Goal: Task Accomplishment & Management: Use online tool/utility

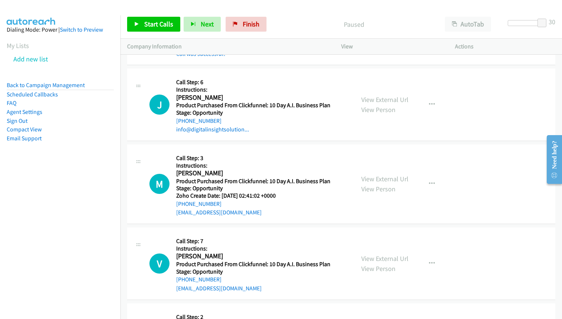
scroll to position [4259, 0]
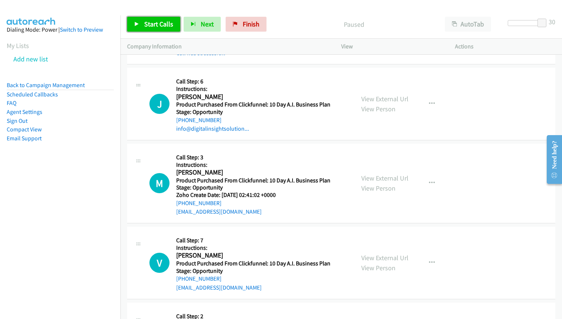
click at [139, 19] on link "Start Calls" at bounding box center [153, 24] width 53 height 15
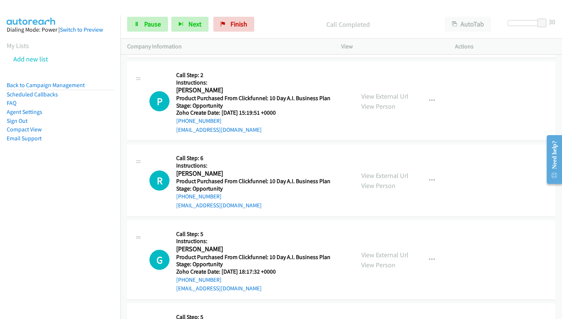
scroll to position [4902, 0]
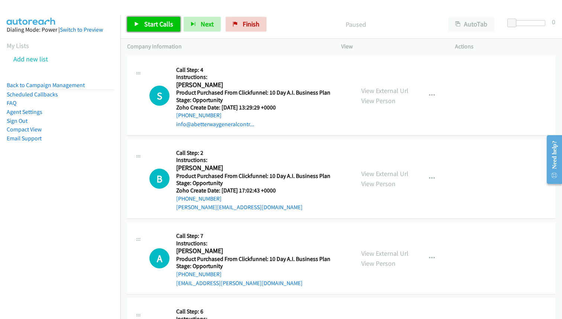
click at [167, 20] on span "Start Calls" at bounding box center [158, 24] width 29 height 9
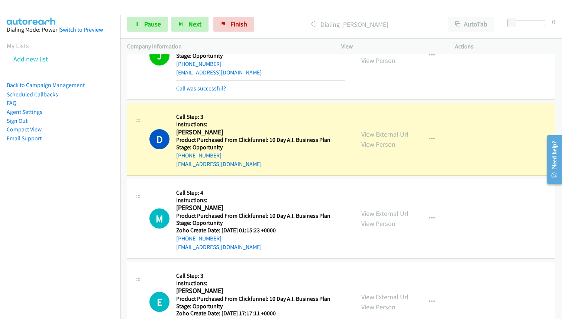
scroll to position [341, 0]
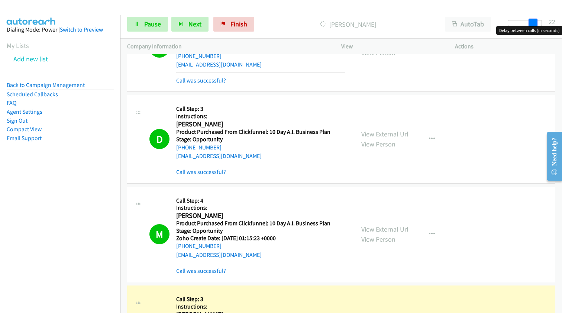
drag, startPoint x: 513, startPoint y: 23, endPoint x: 537, endPoint y: 12, distance: 26.0
click at [537, 13] on div "Start Calls Pause Next Finish [PERSON_NAME] AutoTab AutoTab 22" at bounding box center [341, 24] width 442 height 29
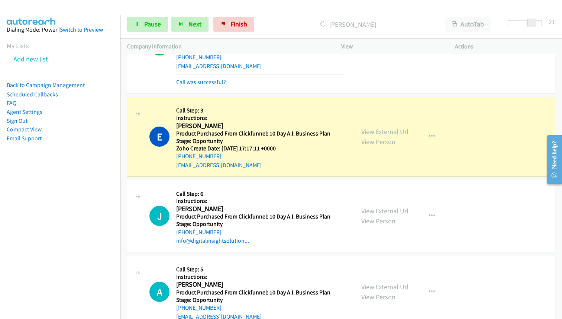
scroll to position [592, 0]
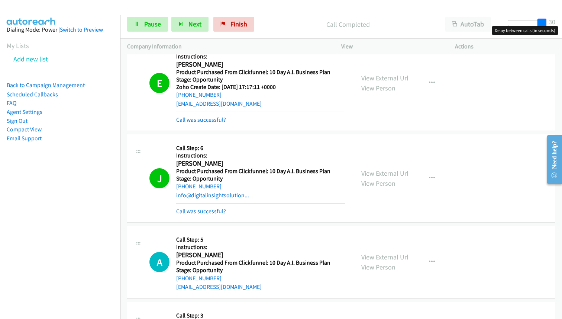
drag, startPoint x: 532, startPoint y: 21, endPoint x: 545, endPoint y: 21, distance: 13.4
click at [545, 21] on span at bounding box center [542, 23] width 9 height 9
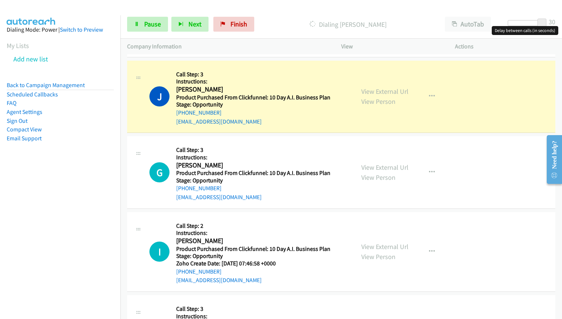
scroll to position [2732, 0]
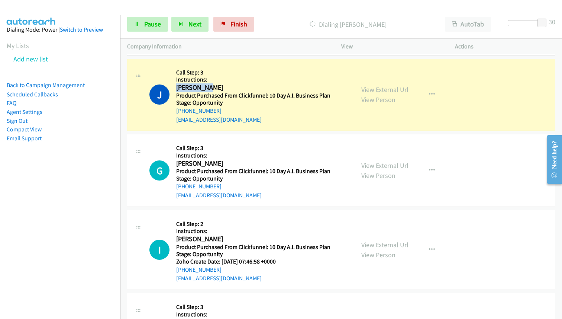
drag, startPoint x: 209, startPoint y: 85, endPoint x: 177, endPoint y: 87, distance: 31.7
click at [177, 87] on h2 "[PERSON_NAME]" at bounding box center [260, 87] width 169 height 9
copy h2 "[PERSON_NAME]"
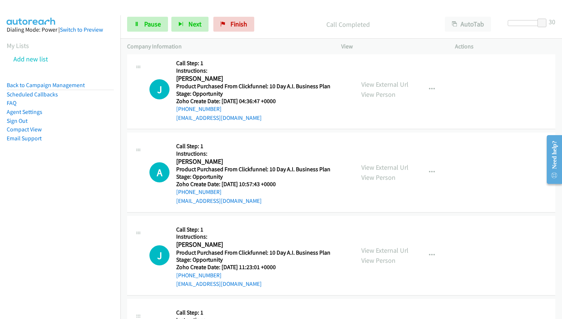
scroll to position [3607, 0]
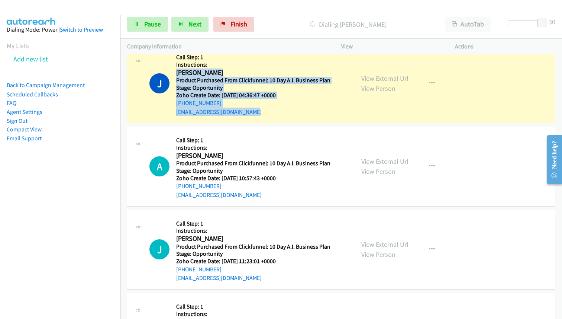
drag, startPoint x: 176, startPoint y: 71, endPoint x: 263, endPoint y: 112, distance: 96.3
click at [263, 112] on div "Callback Scheduled Call Step: 1 Instructions: [PERSON_NAME] America/Los_Angeles…" at bounding box center [260, 83] width 169 height 66
copy div "[PERSON_NAME] America/Los_Angeles Product Purchased From Clickfunnel: 10 Day A.…"
click at [149, 25] on span "Pause" at bounding box center [152, 24] width 17 height 9
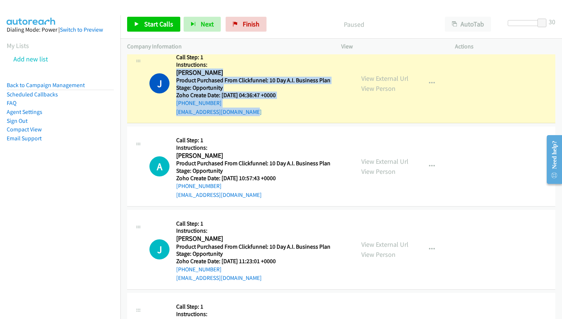
click at [257, 112] on div "[EMAIL_ADDRESS][DOMAIN_NAME]" at bounding box center [260, 111] width 169 height 9
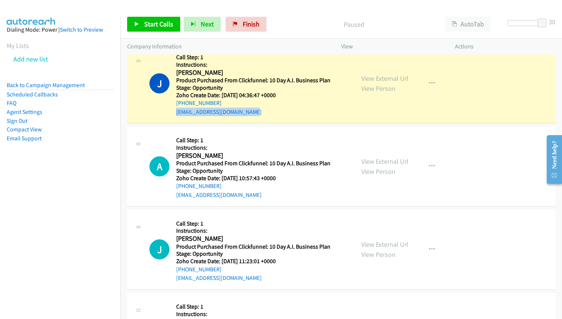
drag, startPoint x: 252, startPoint y: 111, endPoint x: 161, endPoint y: 112, distance: 91.5
click at [161, 112] on div "J Callback Scheduled Call Step: 1 Instructions: [PERSON_NAME] America/Los_Angel…" at bounding box center [248, 83] width 199 height 66
copy link "[EMAIL_ADDRESS][DOMAIN_NAME]"
click at [264, 112] on div "[EMAIL_ADDRESS][DOMAIN_NAME]" at bounding box center [260, 111] width 169 height 9
drag, startPoint x: 253, startPoint y: 111, endPoint x: 170, endPoint y: 104, distance: 83.2
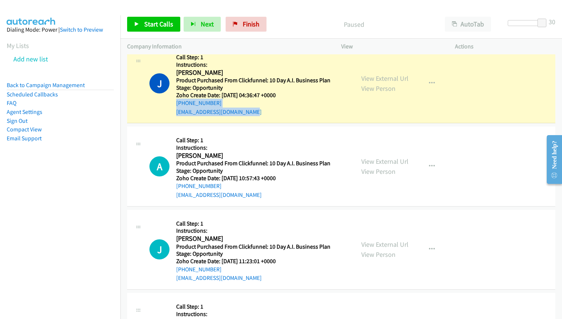
click at [170, 104] on div "J Callback Scheduled Call Step: 1 Instructions: [PERSON_NAME] America/Los_Angel…" at bounding box center [248, 83] width 199 height 66
copy div "[PHONE_NUMBER] [EMAIL_ADDRESS][DOMAIN_NAME]"
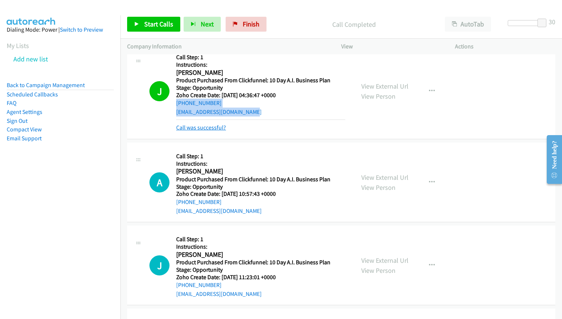
click at [217, 127] on link "Call was successful?" at bounding box center [201, 127] width 50 height 7
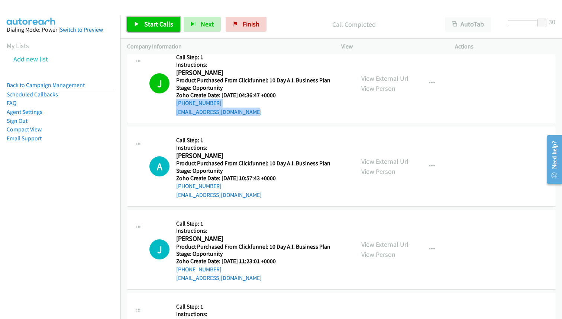
click at [162, 25] on span "Start Calls" at bounding box center [158, 24] width 29 height 9
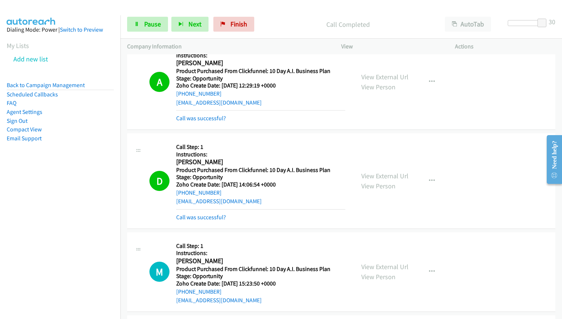
scroll to position [3898, 0]
drag, startPoint x: 177, startPoint y: 63, endPoint x: 198, endPoint y: 62, distance: 21.6
click at [198, 62] on h2 "[PERSON_NAME]" at bounding box center [260, 62] width 169 height 9
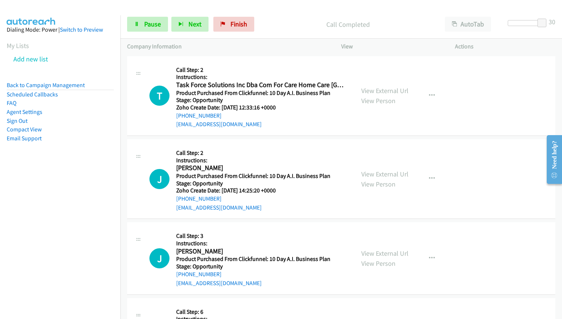
scroll to position [4835, 0]
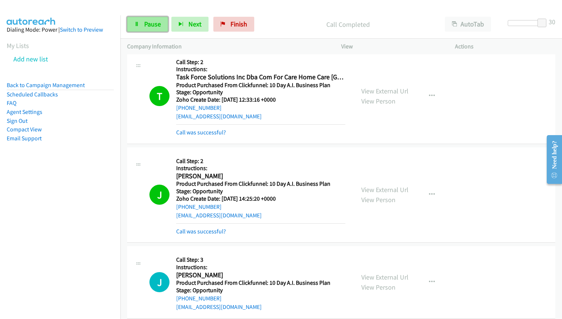
click at [140, 28] on link "Pause" at bounding box center [147, 24] width 41 height 15
